Goal: Check status: Check status

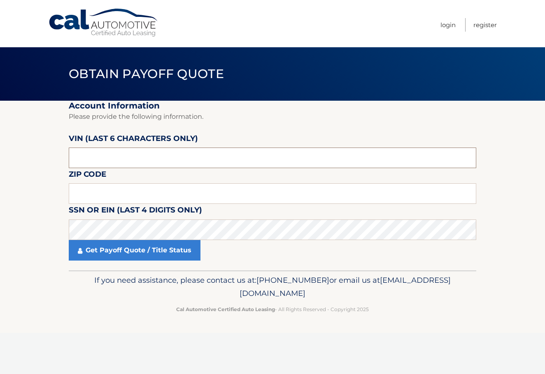
click at [139, 160] on input "text" at bounding box center [272, 158] width 407 height 21
click at [183, 166] on input "373***" at bounding box center [272, 158] width 407 height 21
type input "373317"
click at [163, 192] on input "text" at bounding box center [272, 193] width 407 height 21
click at [134, 200] on input "11" at bounding box center [272, 193] width 407 height 21
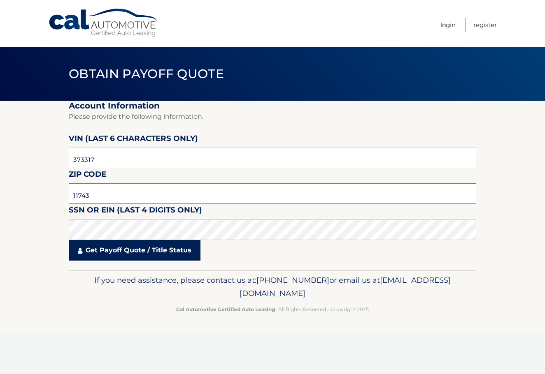
type input "11743"
click at [161, 260] on link "Get Payoff Quote / Title Status" at bounding box center [135, 250] width 132 height 21
click at [161, 249] on link "Get Payoff Quote / Title Status" at bounding box center [135, 250] width 132 height 21
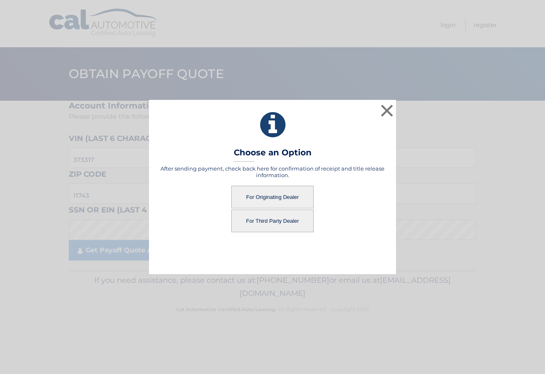
drag, startPoint x: 277, startPoint y: 195, endPoint x: 277, endPoint y: 265, distance: 70.3
click at [277, 265] on div "× Choose an Option After sending payment, check back here for confirmation of r…" at bounding box center [272, 187] width 247 height 174
click at [274, 222] on button "For Third Party Dealer" at bounding box center [272, 221] width 82 height 23
click at [252, 220] on button "For Third Party Dealer" at bounding box center [272, 221] width 82 height 23
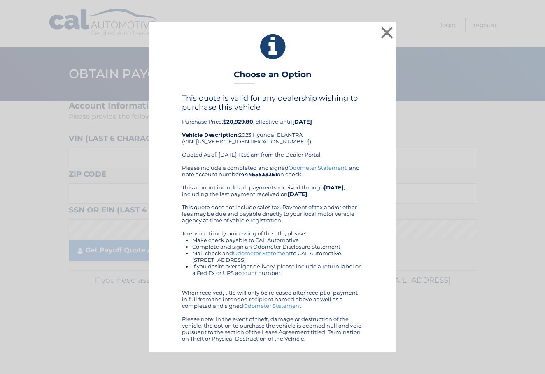
click at [339, 77] on div "× Choose an Option This quote is valid for any dealership wishing to purchase t…" at bounding box center [272, 187] width 247 height 331
click at [272, 111] on h4 "This quote is valid for any dealership wishing to purchase this vehicle" at bounding box center [272, 103] width 181 height 18
click at [381, 30] on button "×" at bounding box center [386, 32] width 16 height 16
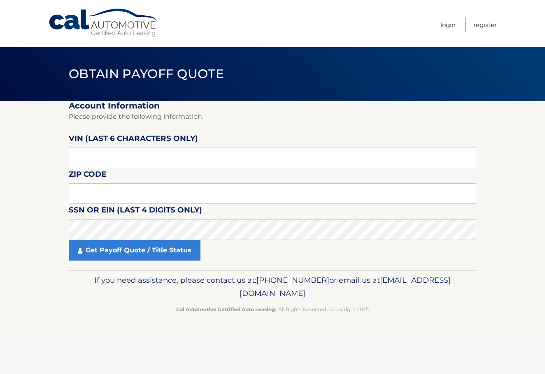
drag, startPoint x: 350, startPoint y: 27, endPoint x: 353, endPoint y: 5, distance: 22.8
click at [350, 25] on nav "Menu Login Register" at bounding box center [331, 23] width 331 height 47
